Goal: Transaction & Acquisition: Obtain resource

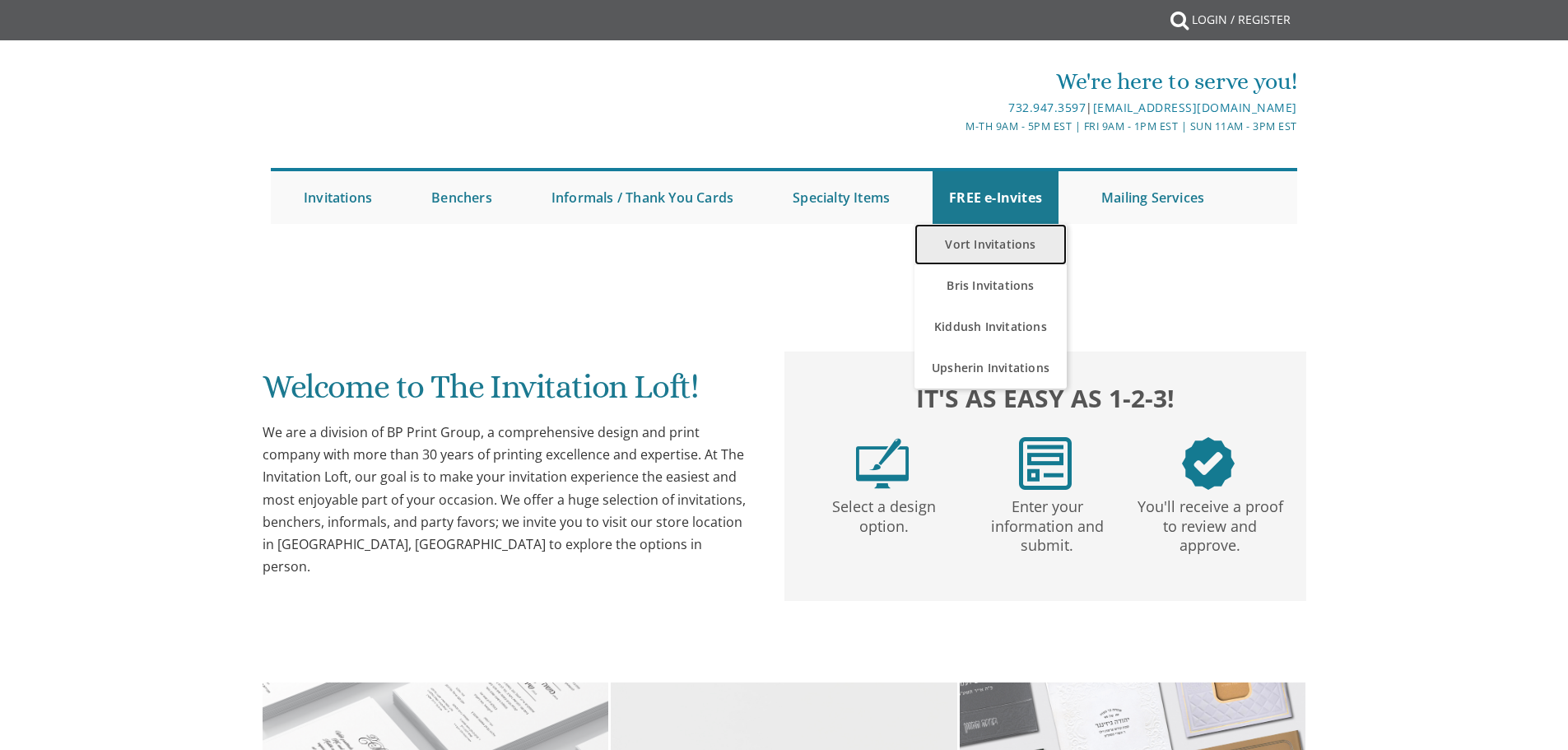
click at [1019, 248] on link "Vort Invitations" at bounding box center [991, 245] width 152 height 41
click at [1009, 245] on link "Vort Invitations" at bounding box center [991, 245] width 152 height 41
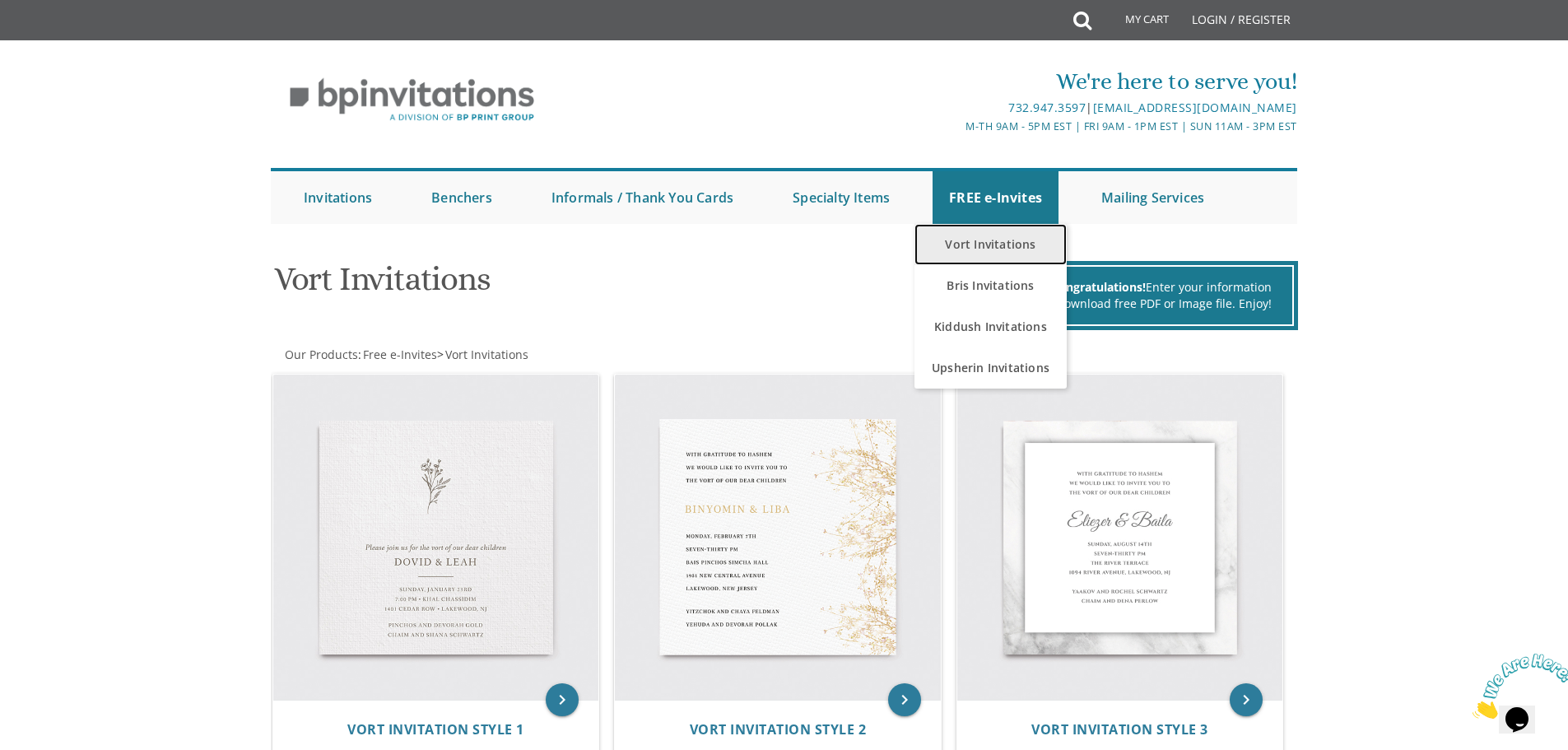
click at [1011, 237] on link "Vort Invitations" at bounding box center [991, 245] width 152 height 41
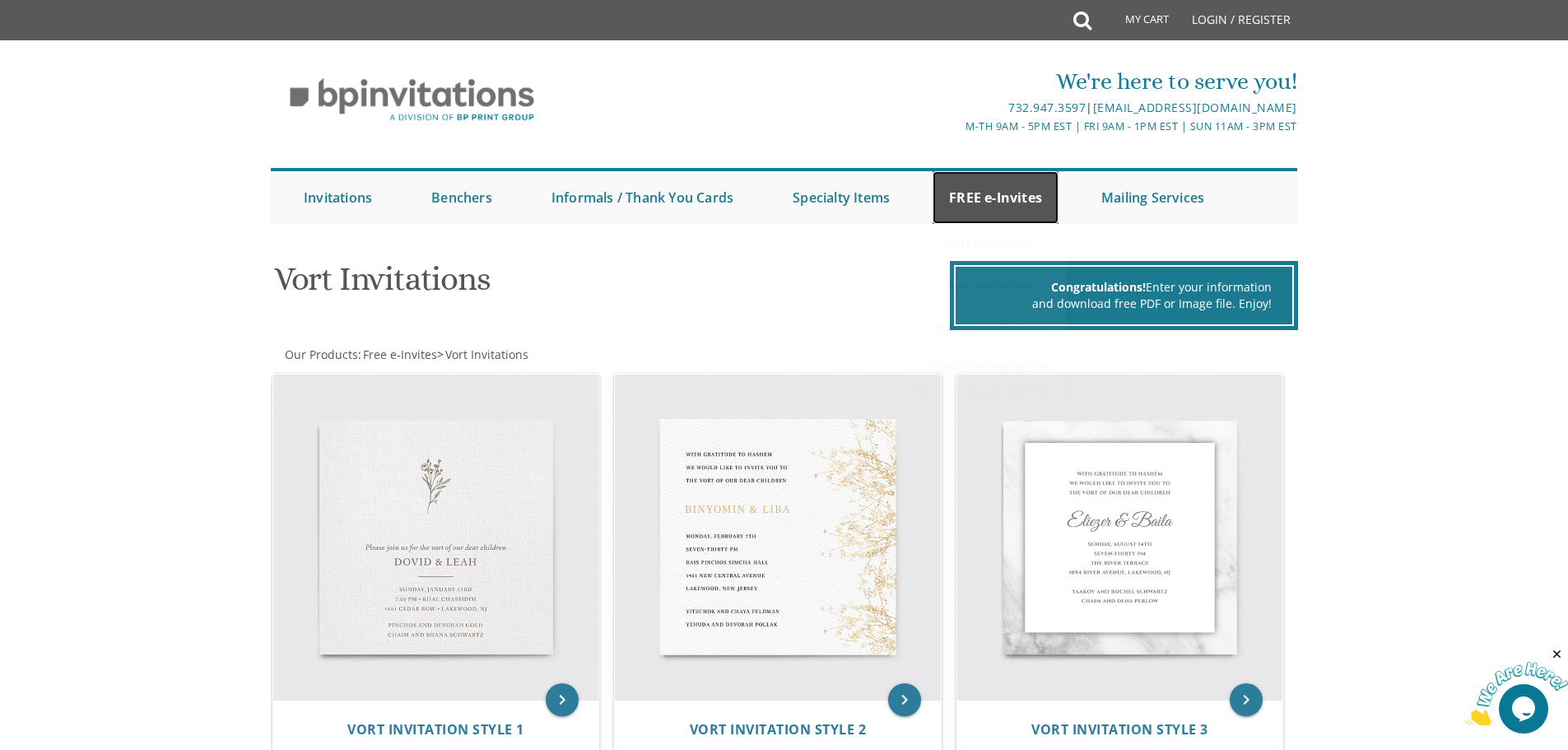
click at [995, 192] on link "FREE e-Invites" at bounding box center [996, 197] width 126 height 53
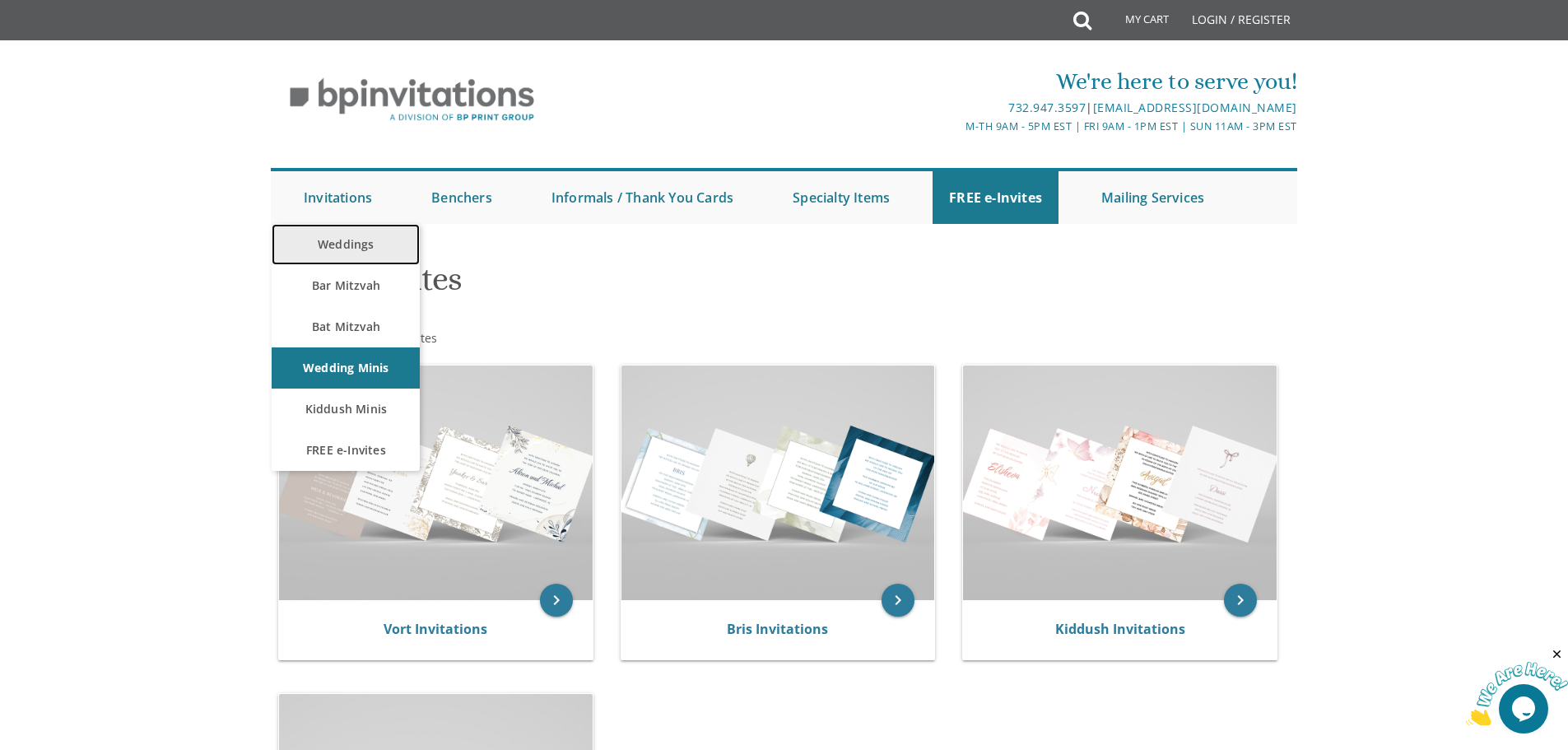
click at [350, 250] on link "Weddings" at bounding box center [346, 245] width 149 height 41
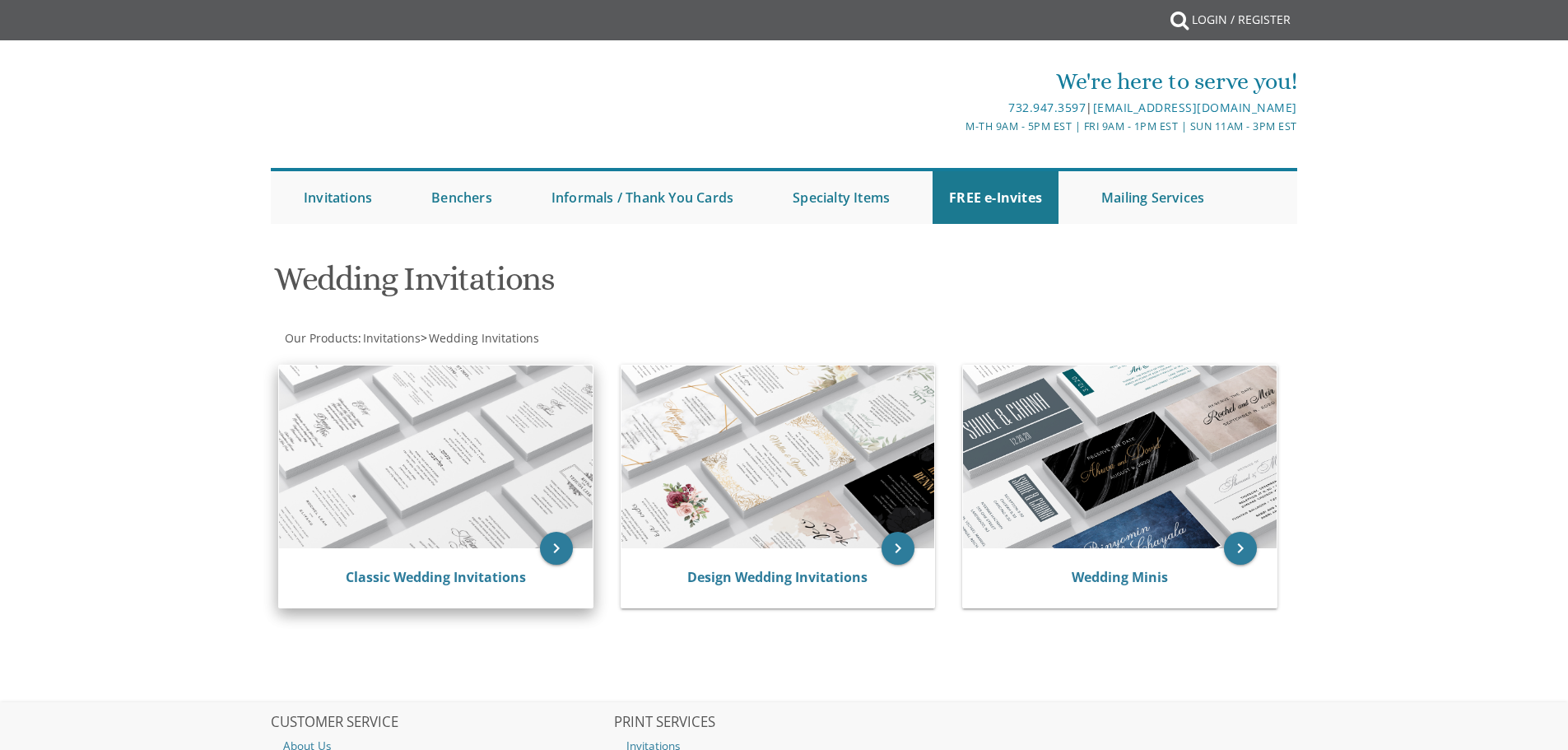
click at [501, 504] on img at bounding box center [436, 456] width 313 height 183
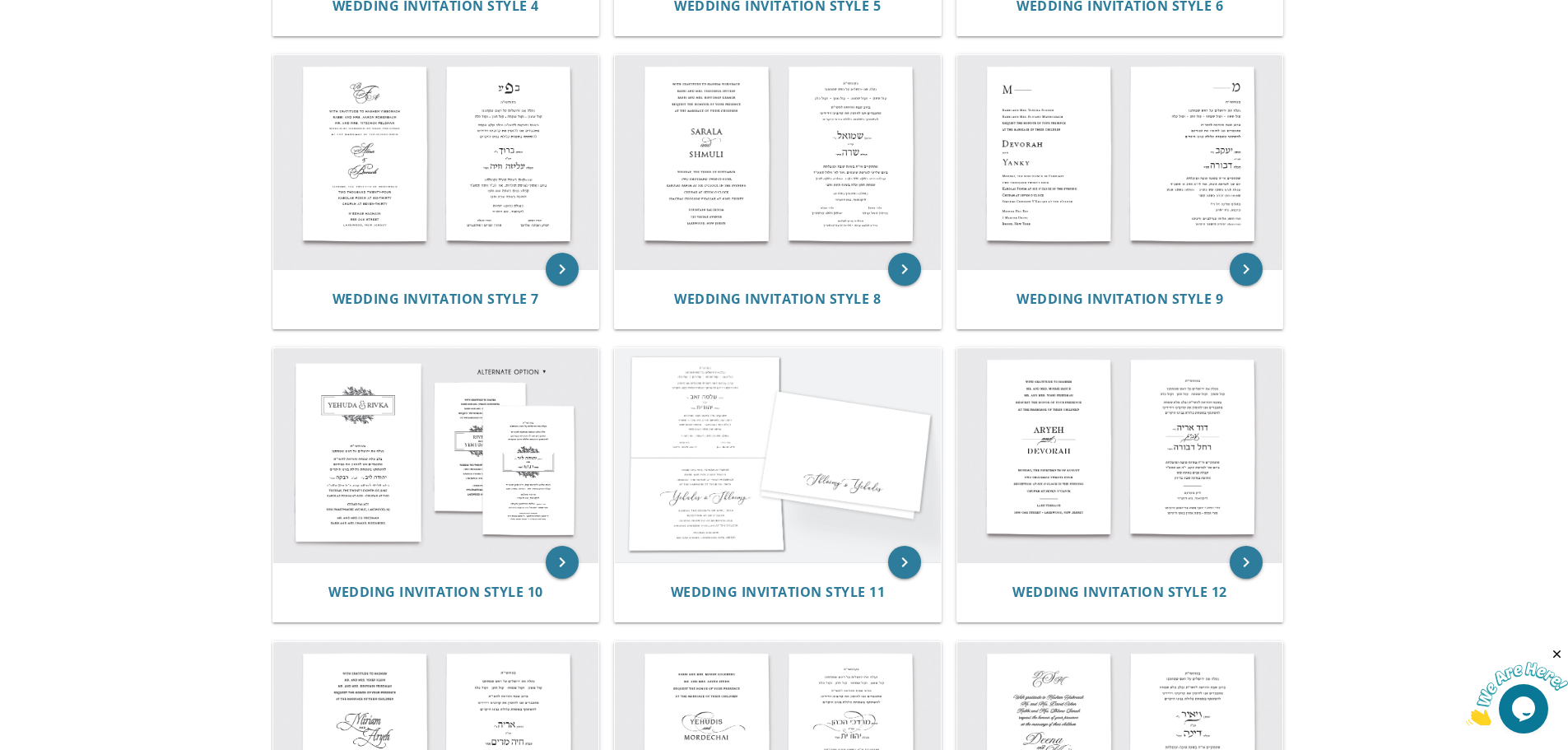
scroll to position [1399, 0]
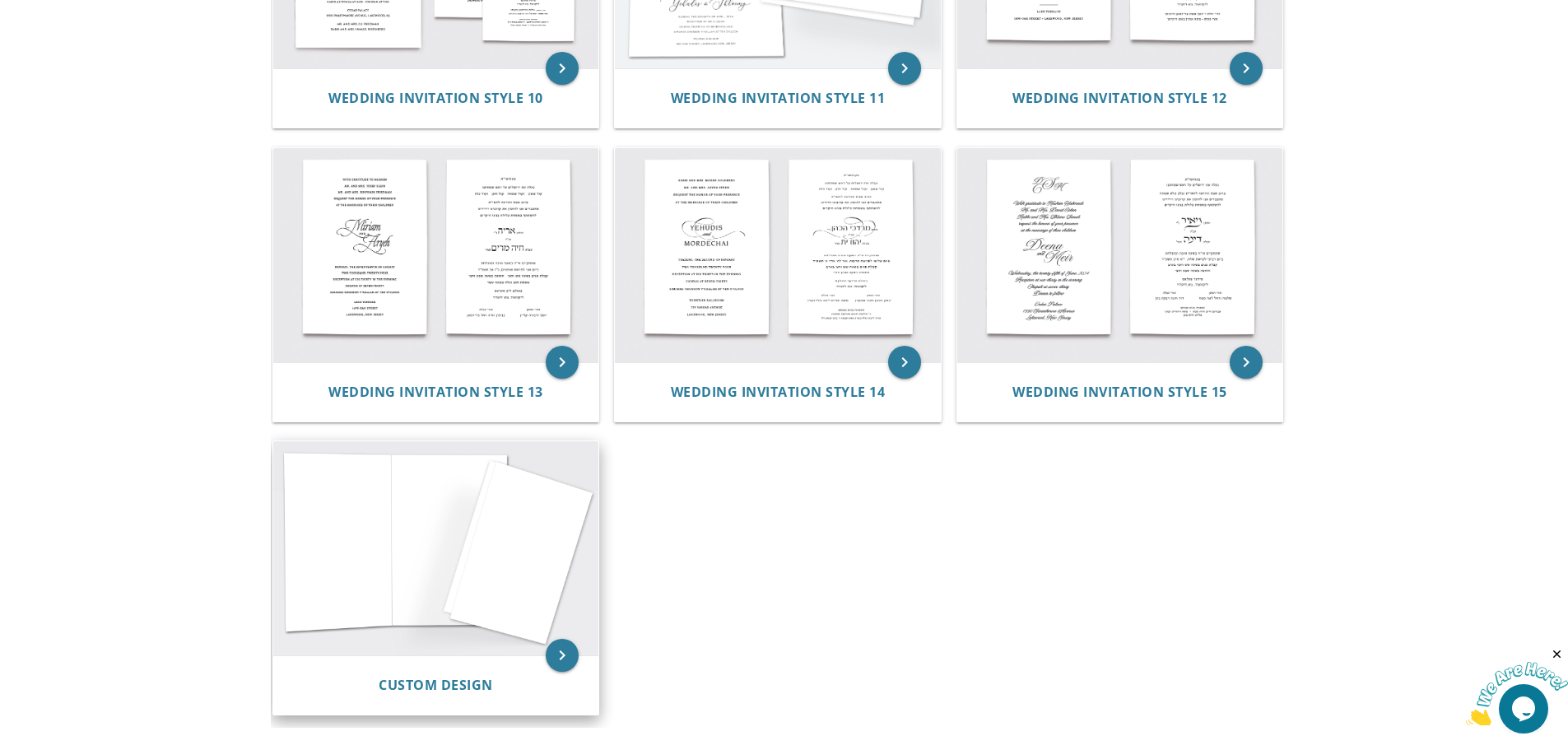
click at [449, 571] on img at bounding box center [436, 548] width 326 height 214
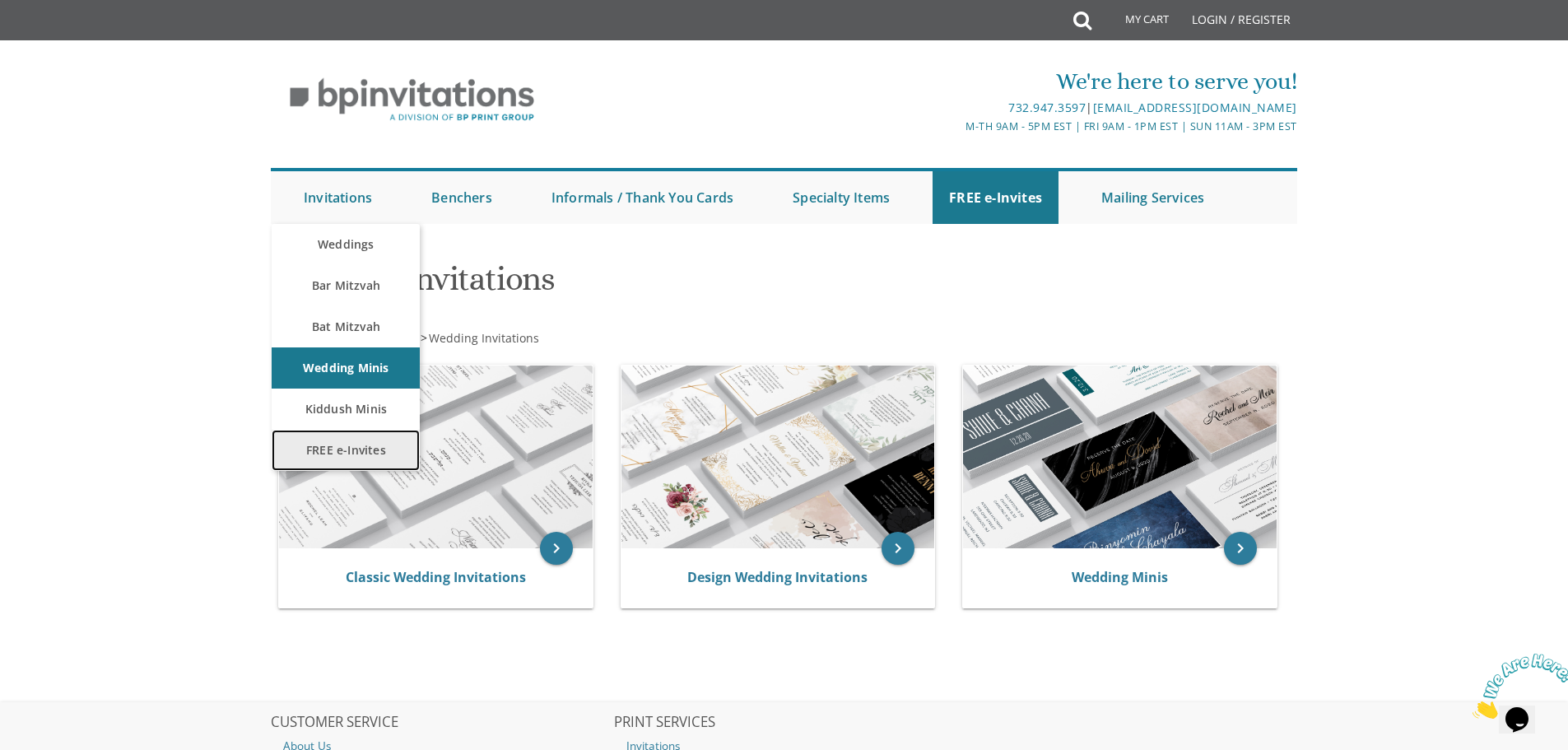
click at [380, 450] on link "FREE e-Invites" at bounding box center [346, 450] width 149 height 41
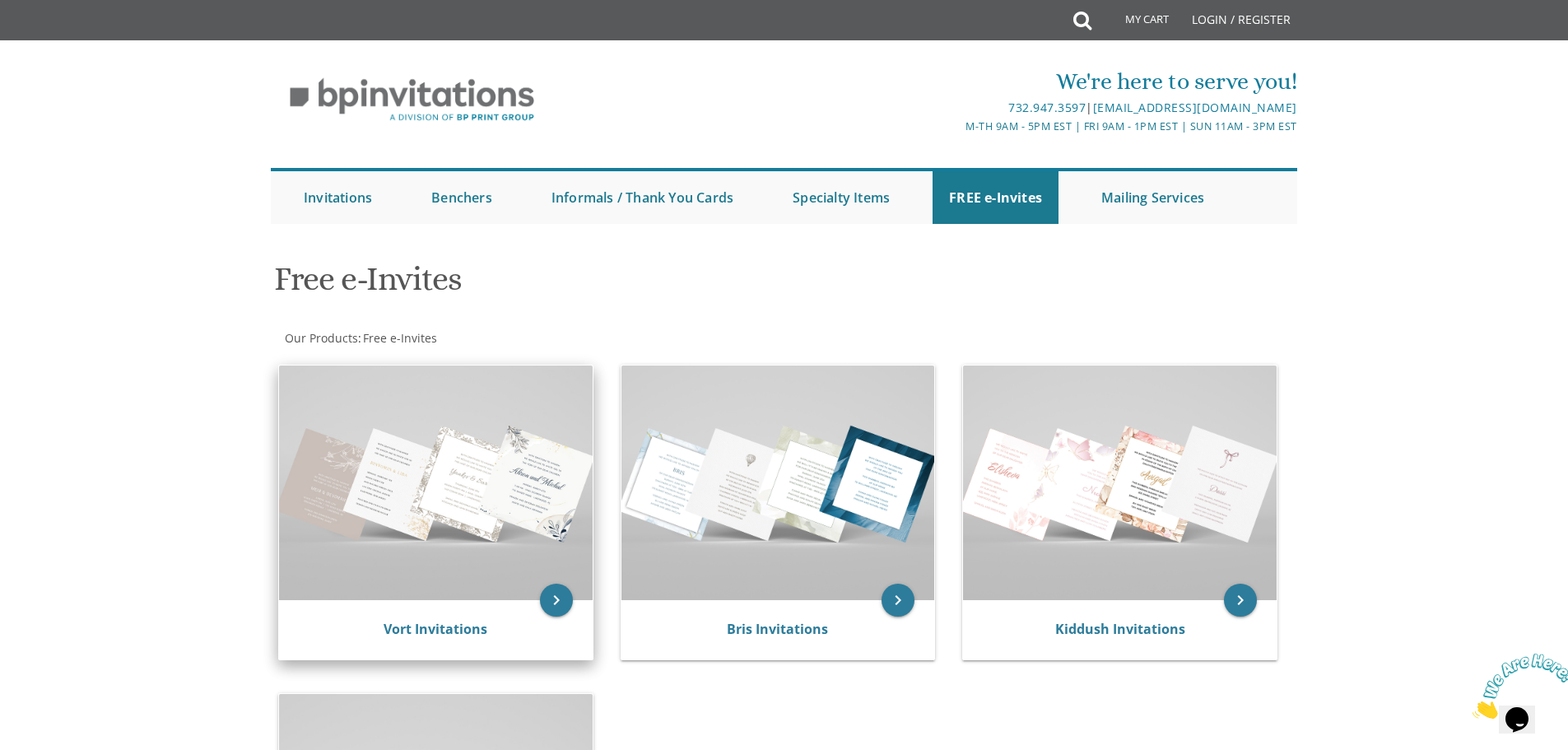
click at [432, 567] on img at bounding box center [436, 483] width 313 height 235
click at [538, 539] on img at bounding box center [436, 483] width 313 height 235
